Goal: Task Accomplishment & Management: Use online tool/utility

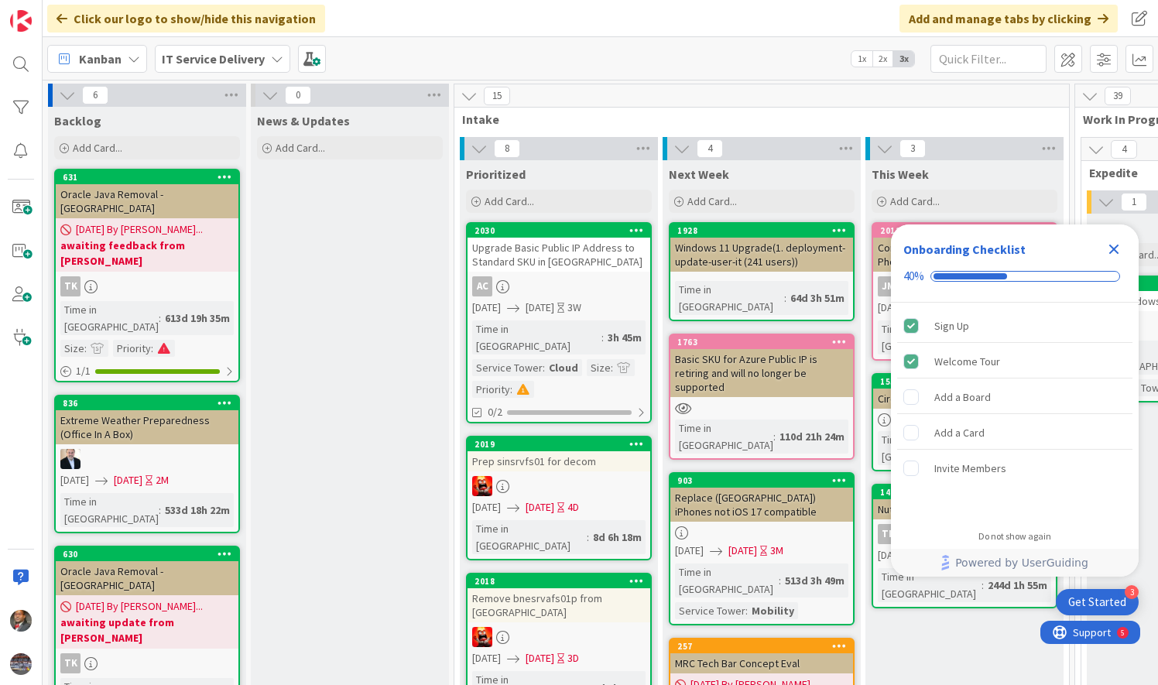
click at [1113, 252] on icon "Close Checklist" at bounding box center [1115, 250] width 10 height 10
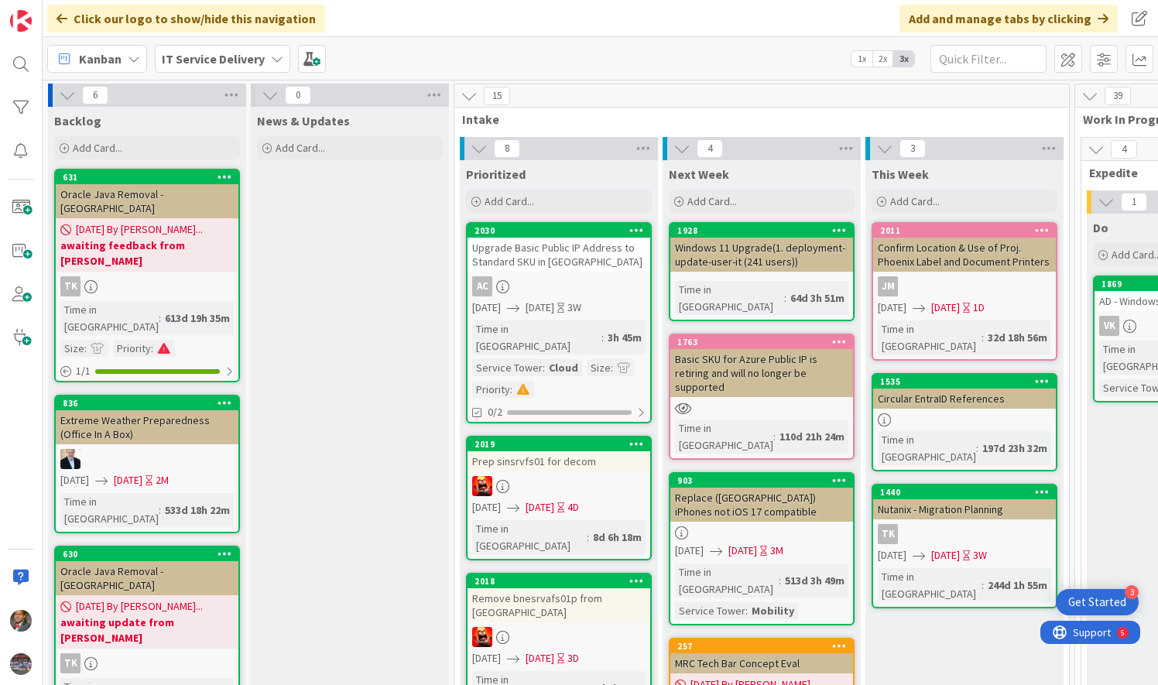
click at [272, 61] on icon at bounding box center [277, 59] width 12 height 12
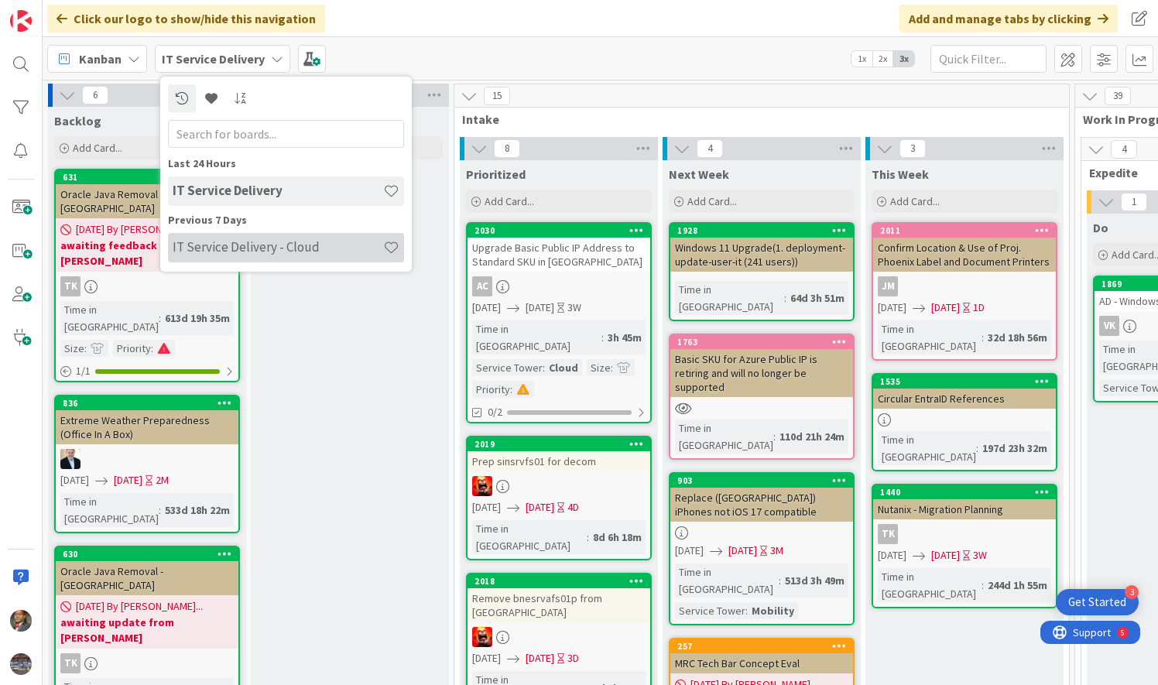
click at [287, 242] on h4 "IT Service Delivery - Cloud" at bounding box center [278, 246] width 211 height 15
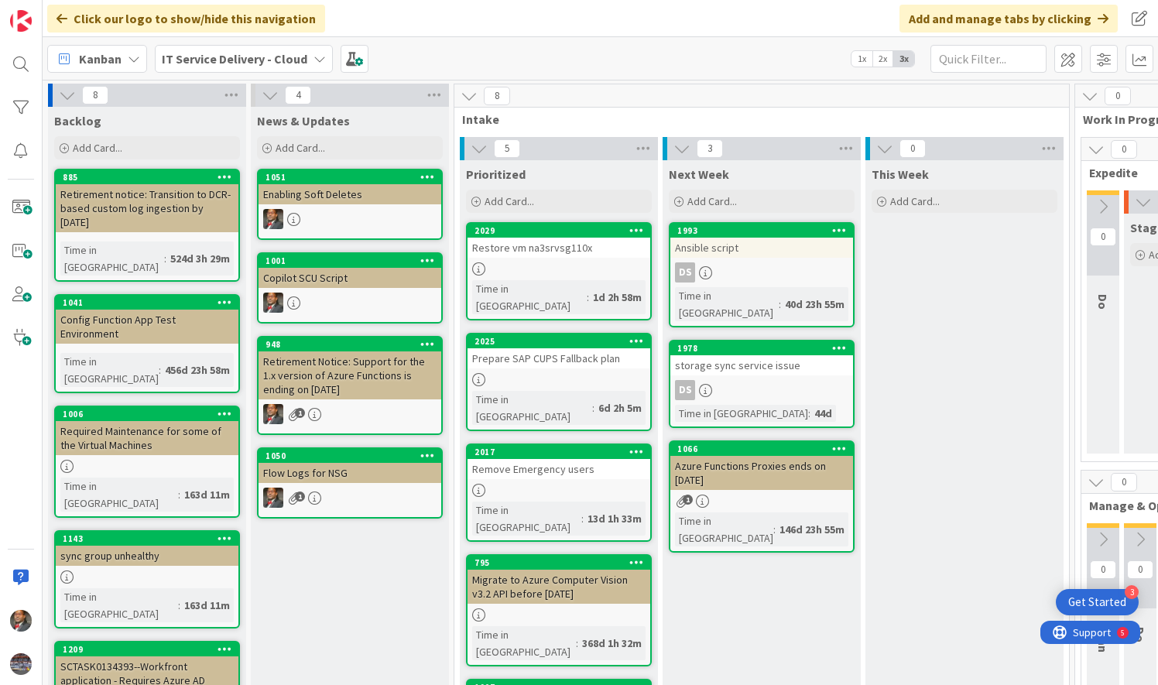
click at [571, 251] on div "Restore vm na3srvsg110x" at bounding box center [559, 248] width 183 height 20
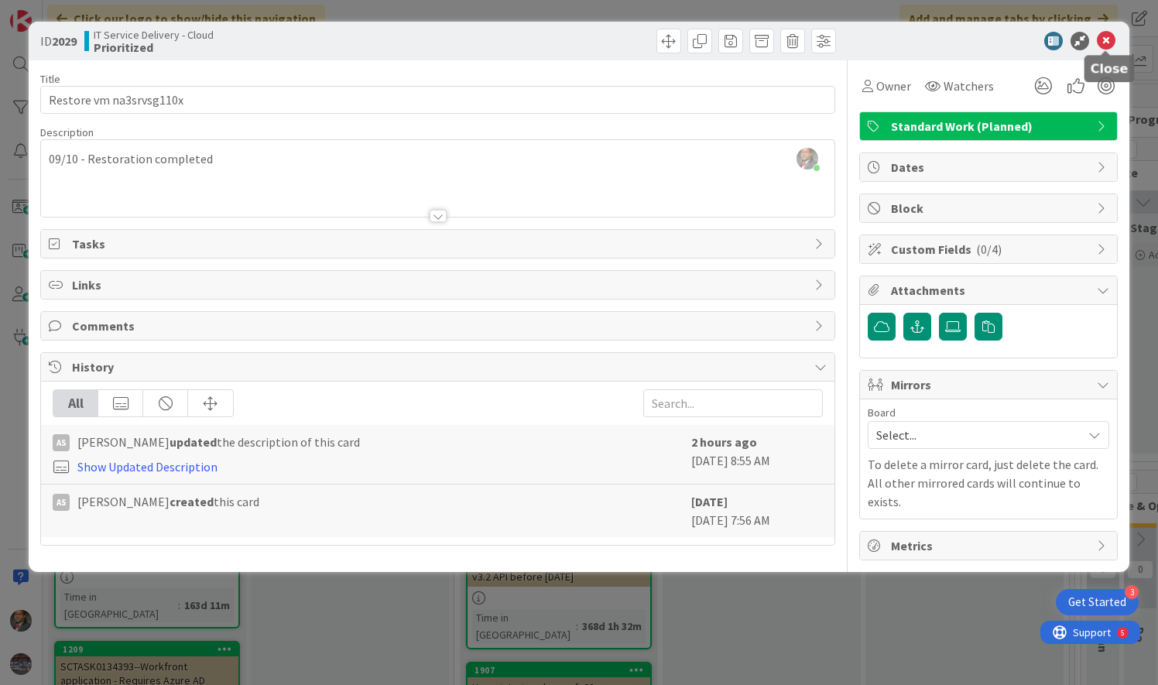
click at [1107, 45] on icon at bounding box center [1106, 41] width 19 height 19
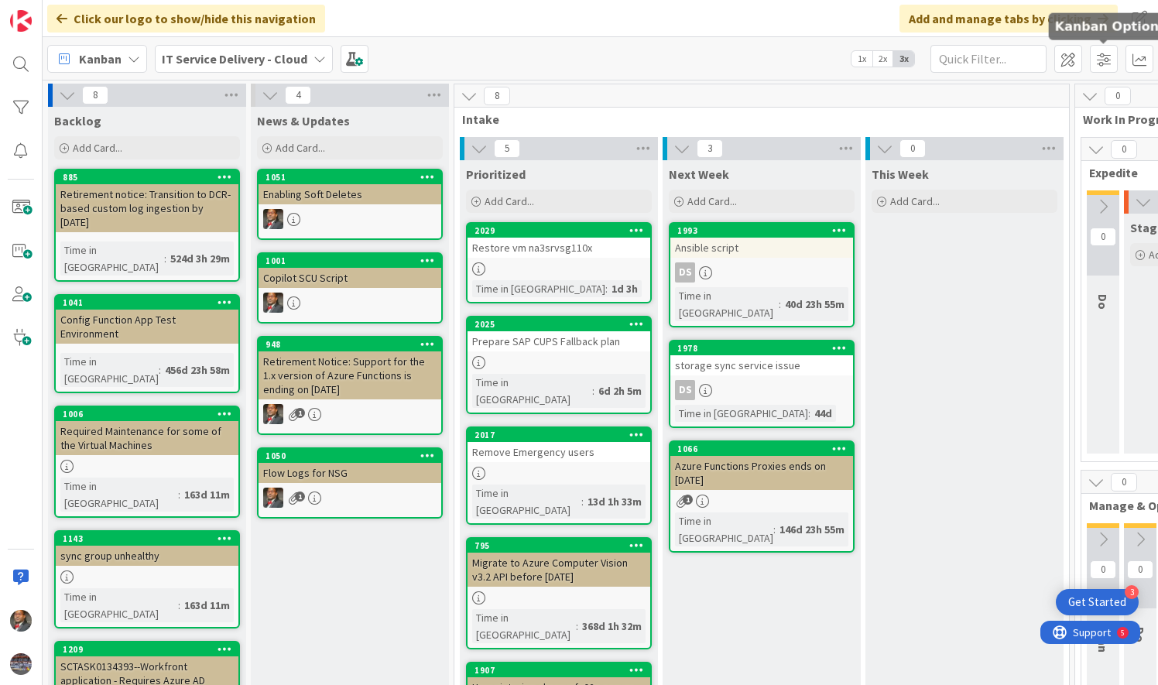
click at [582, 266] on div at bounding box center [559, 269] width 183 height 13
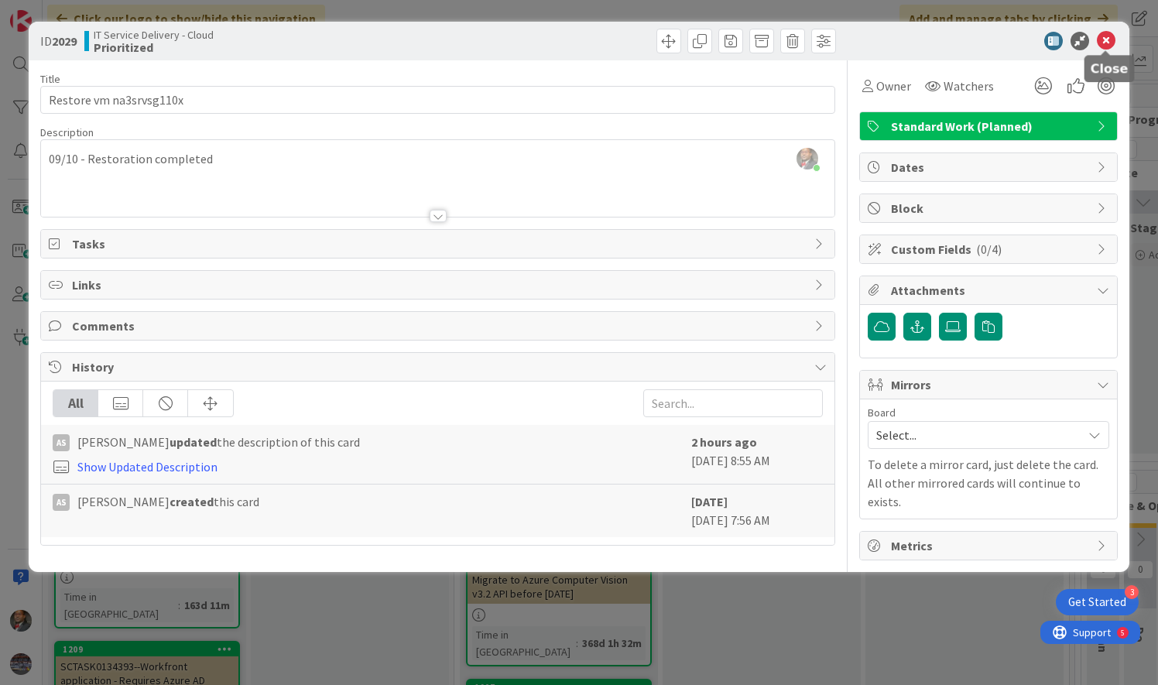
click at [1104, 34] on icon at bounding box center [1106, 41] width 19 height 19
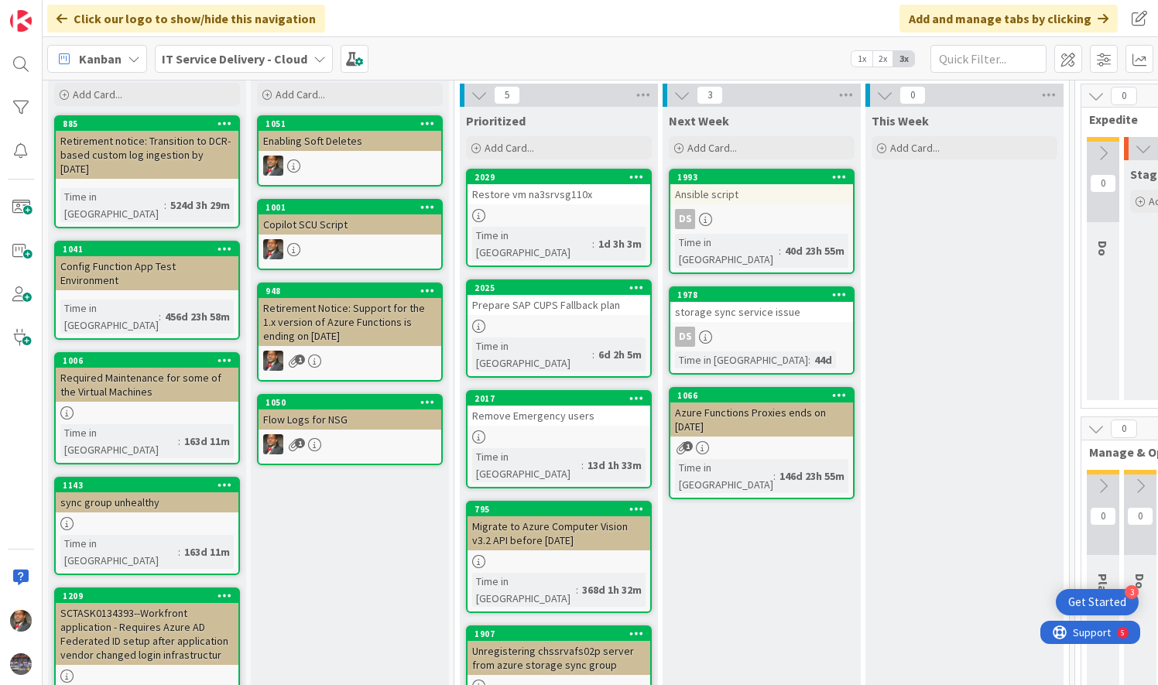
scroll to position [53, 0]
